Goal: Find specific page/section: Find specific page/section

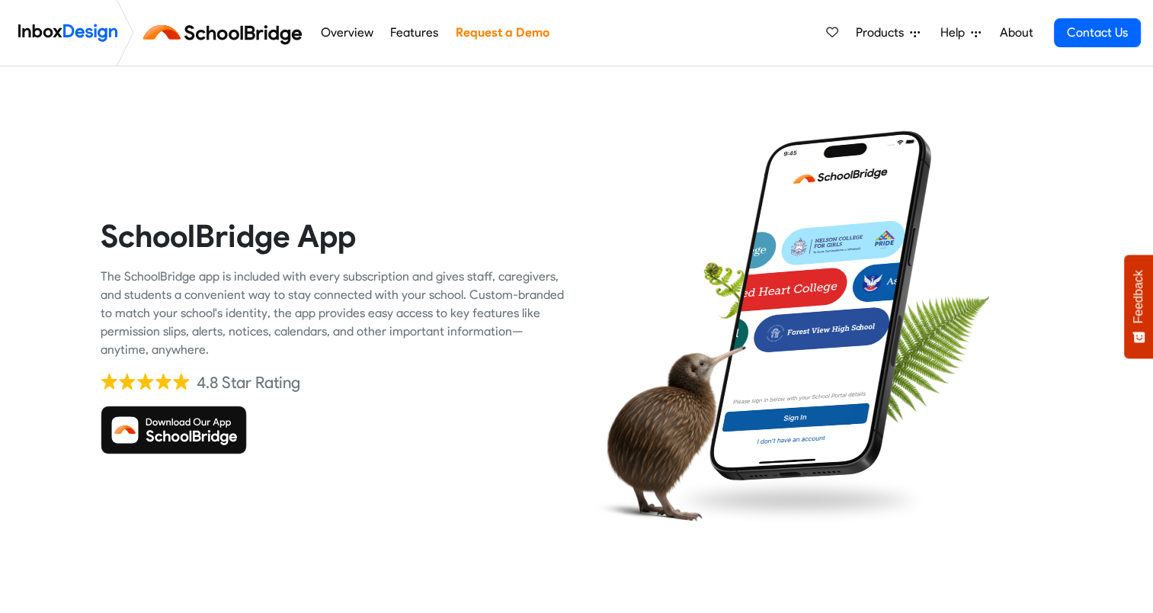
click at [177, 433] on img at bounding box center [174, 429] width 146 height 49
click at [184, 428] on img at bounding box center [174, 429] width 146 height 49
click at [211, 428] on img at bounding box center [174, 429] width 146 height 49
click at [169, 432] on img at bounding box center [174, 429] width 146 height 49
